Goal: Task Accomplishment & Management: Use online tool/utility

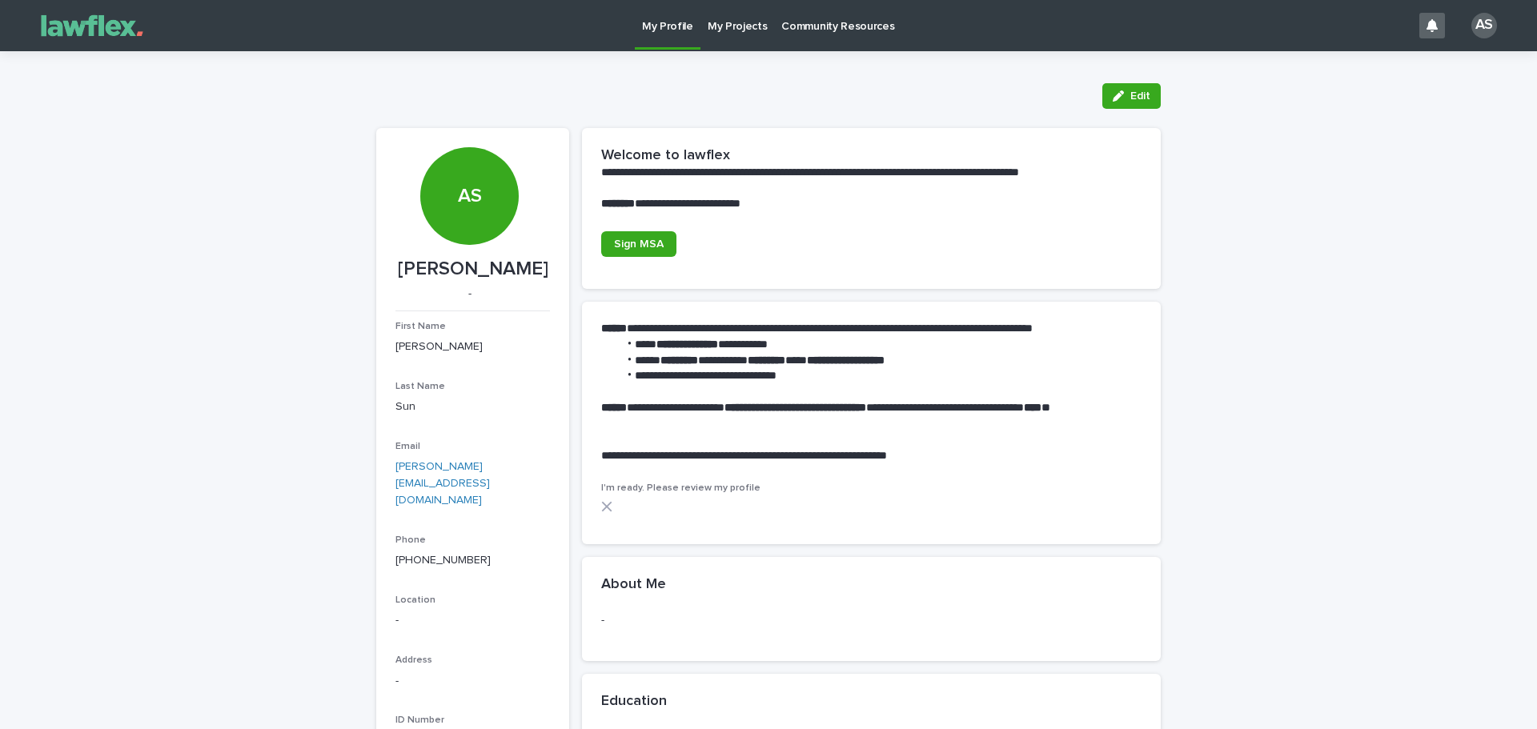
click at [725, 29] on p "My Projects" at bounding box center [738, 17] width 60 height 34
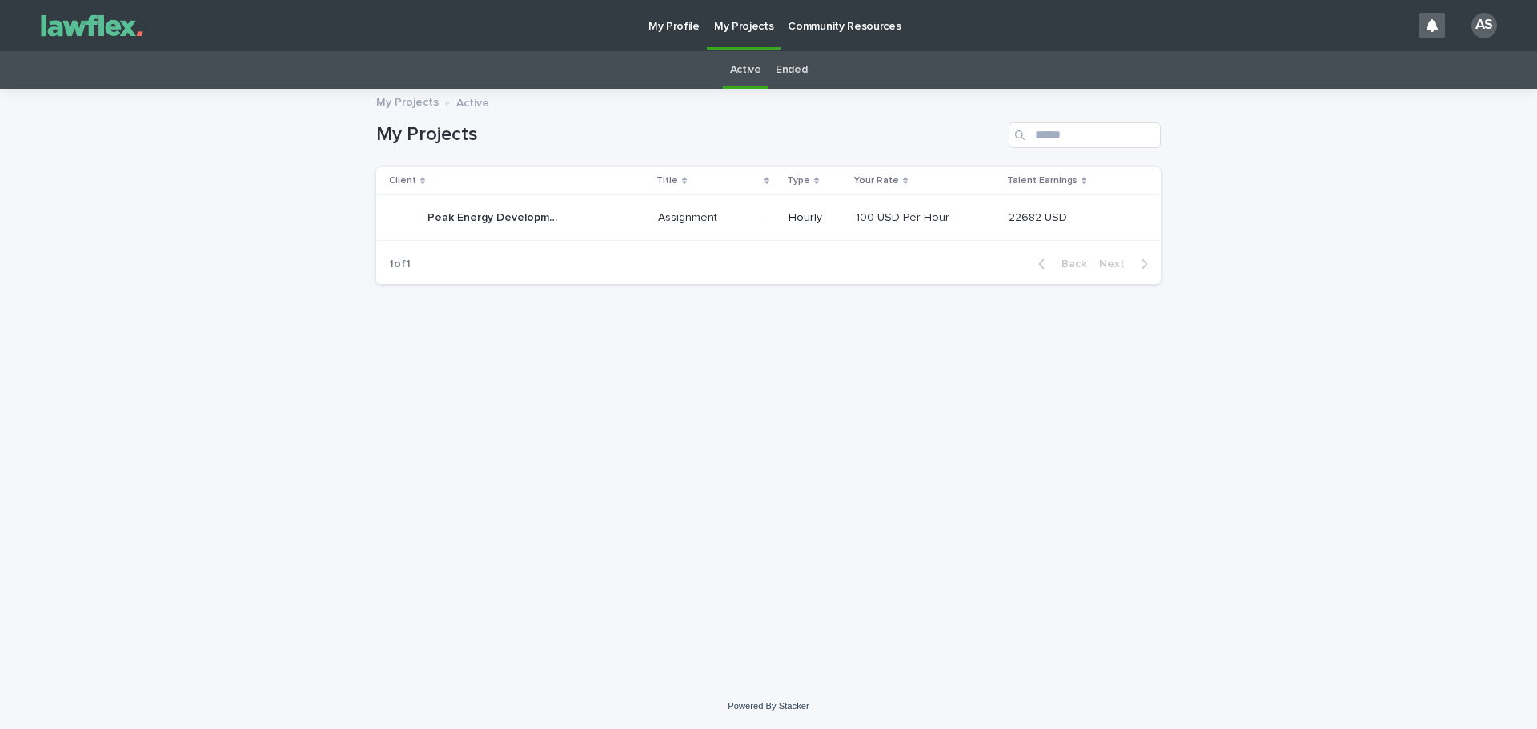
click at [734, 213] on p at bounding box center [703, 218] width 91 height 14
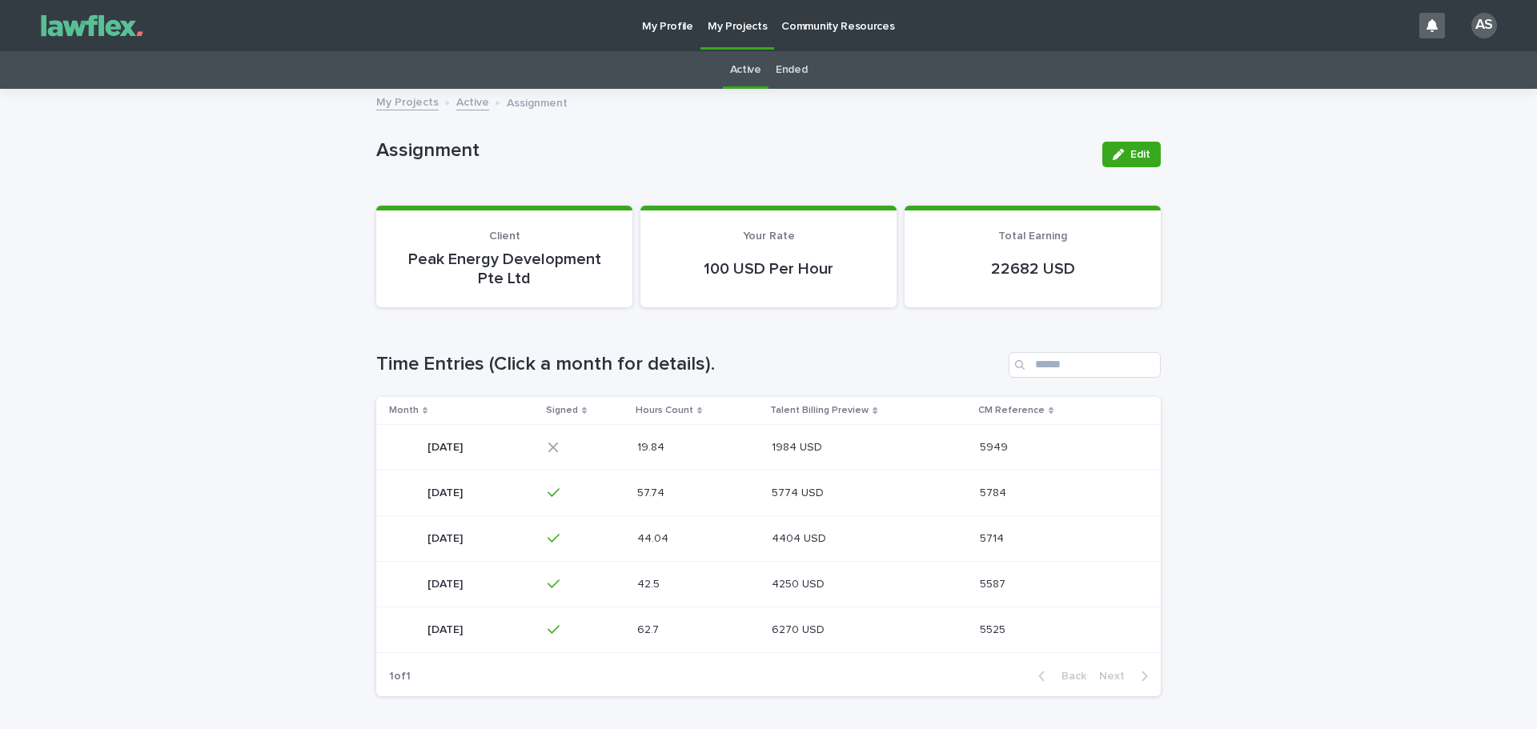
click at [905, 450] on p at bounding box center [852, 448] width 160 height 14
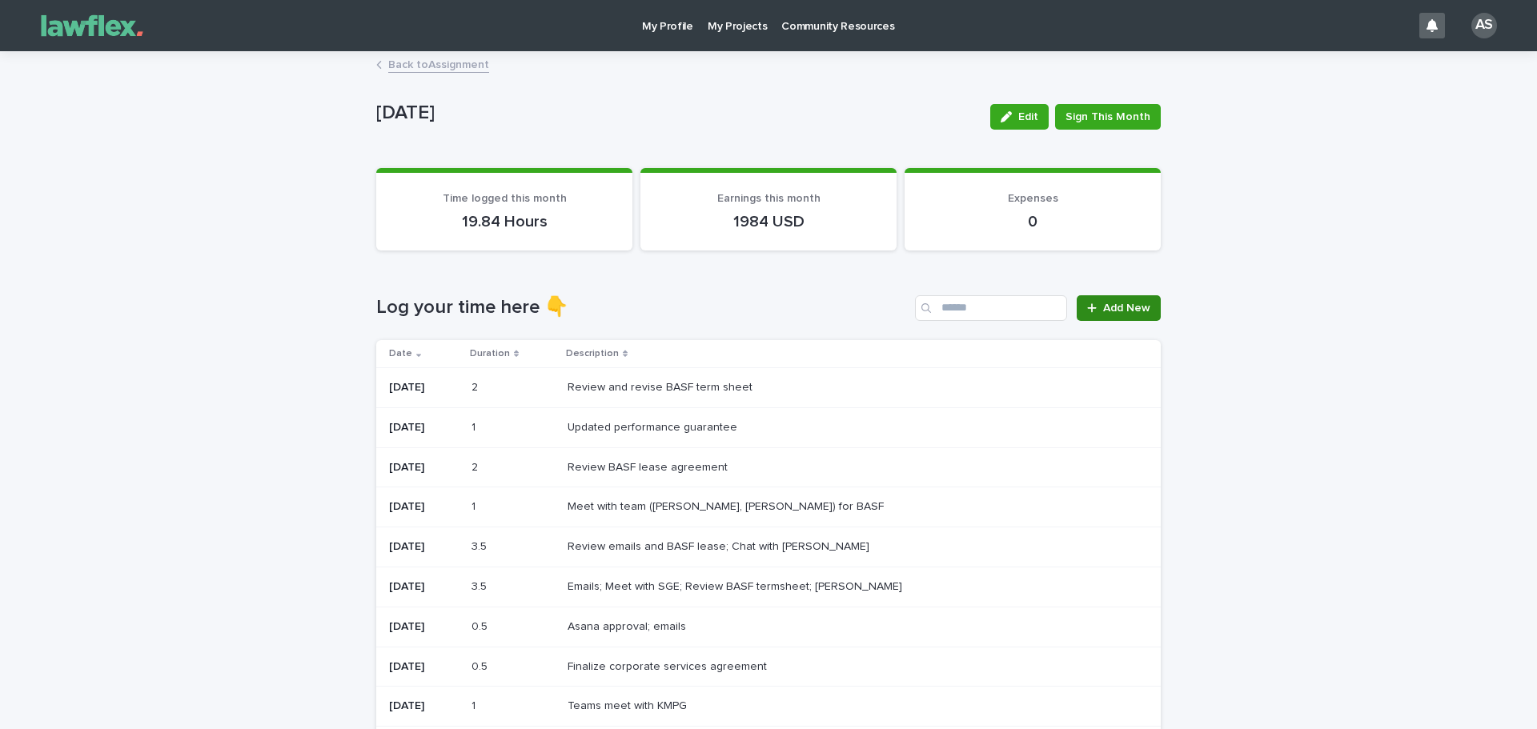
click at [1139, 307] on span "Add New" at bounding box center [1126, 308] width 47 height 11
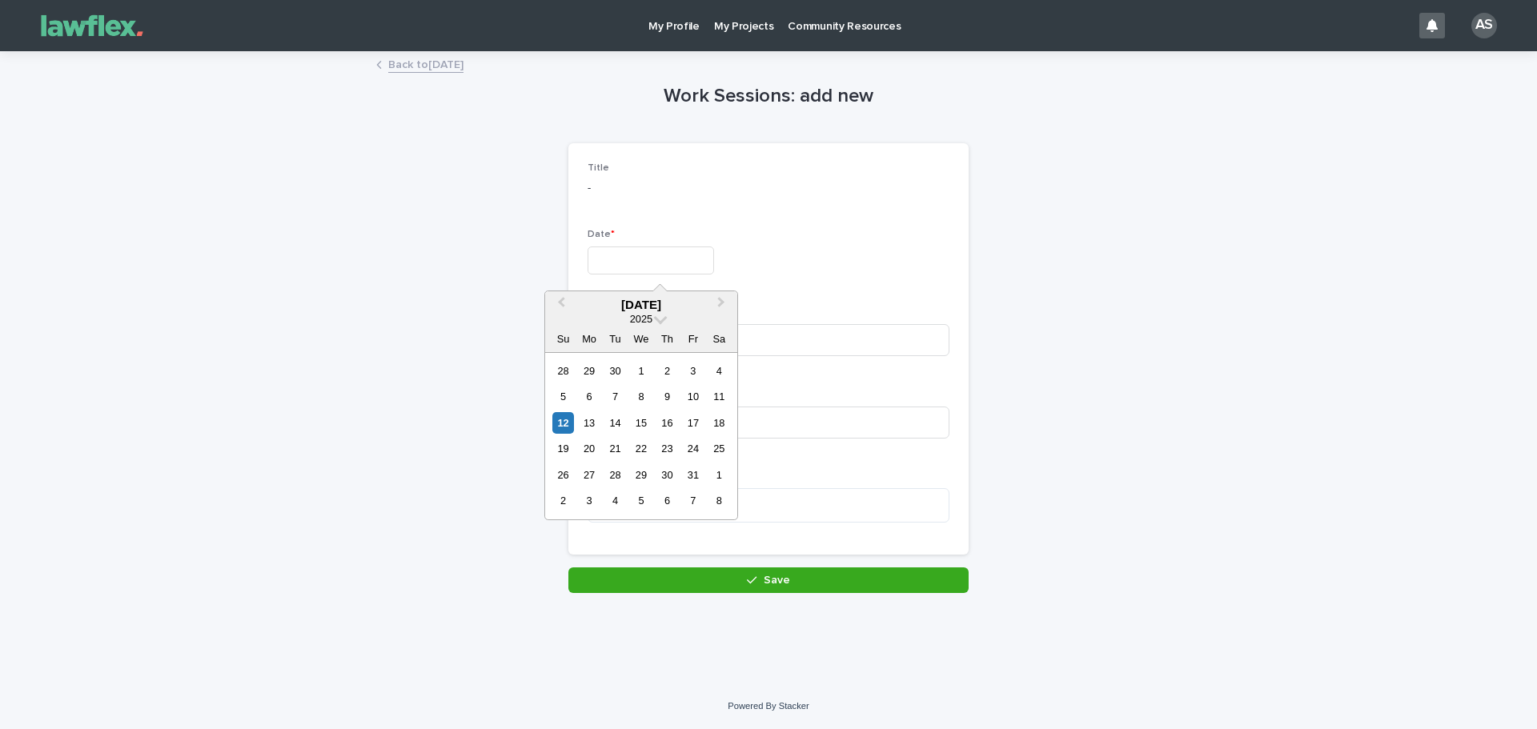
click at [687, 267] on input "text" at bounding box center [651, 261] width 126 height 28
click at [568, 422] on div "12" at bounding box center [563, 423] width 22 height 22
type input "**********"
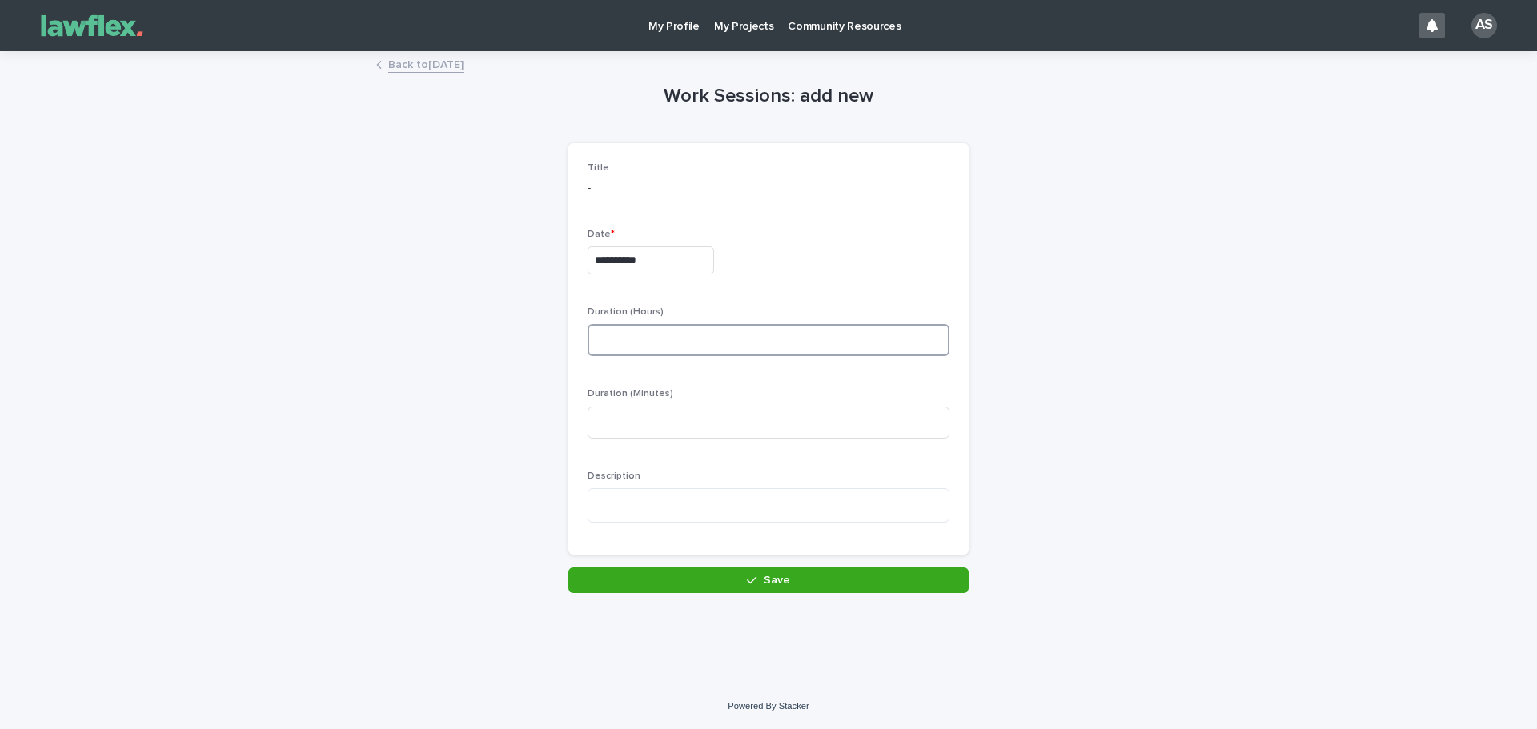
click at [684, 339] on input at bounding box center [769, 340] width 362 height 32
type input "*"
click at [692, 508] on textarea at bounding box center [769, 505] width 362 height 34
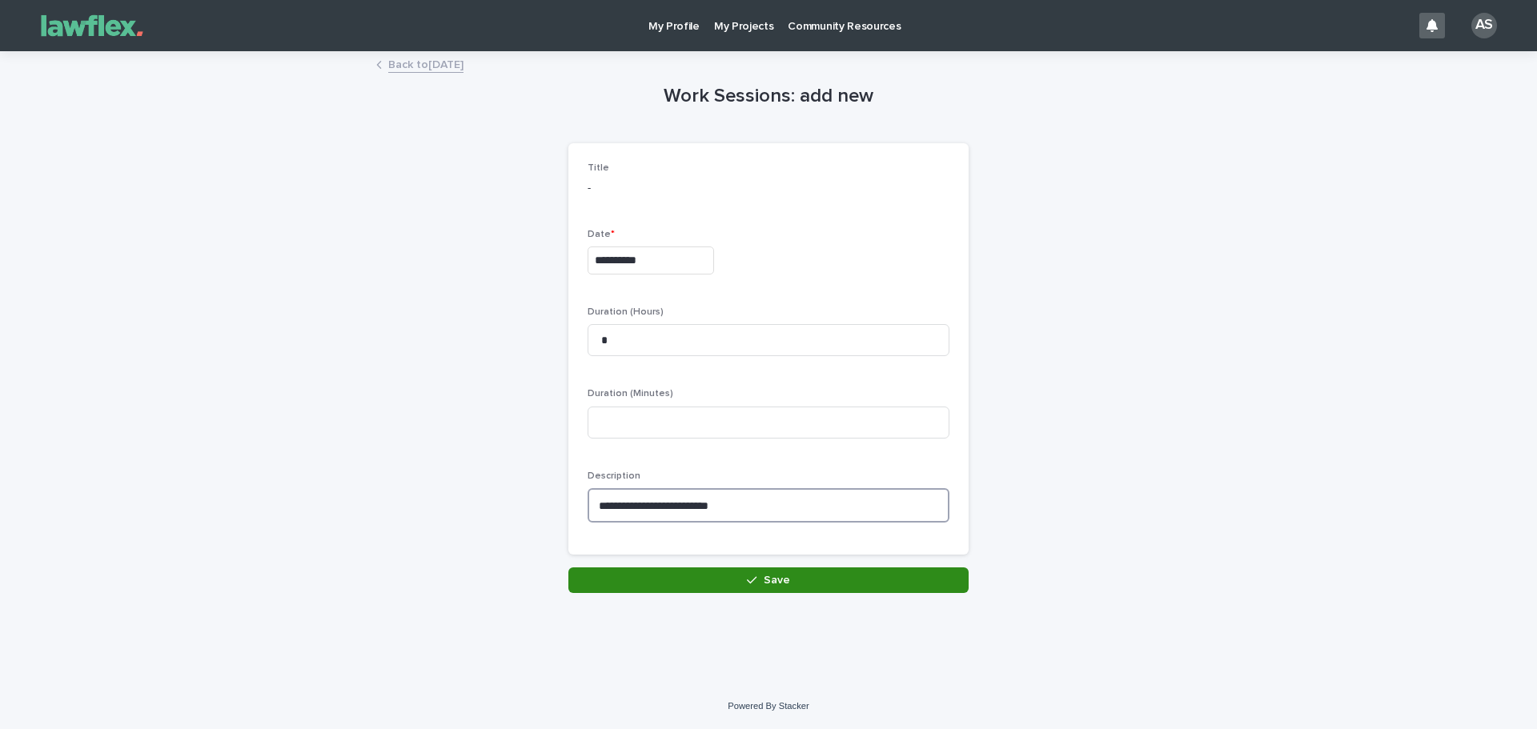
type textarea "**********"
click at [766, 585] on button "Save" at bounding box center [768, 581] width 400 height 26
